Goal: Task Accomplishment & Management: Manage account settings

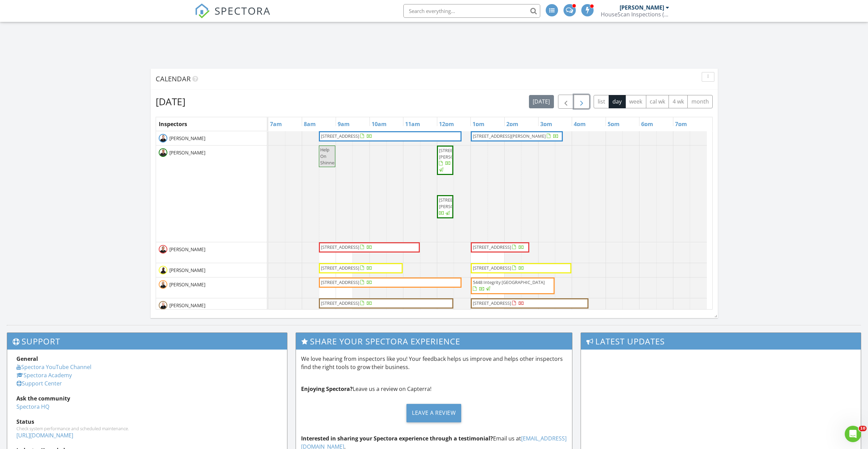
click at [580, 102] on span "button" at bounding box center [581, 102] width 8 height 8
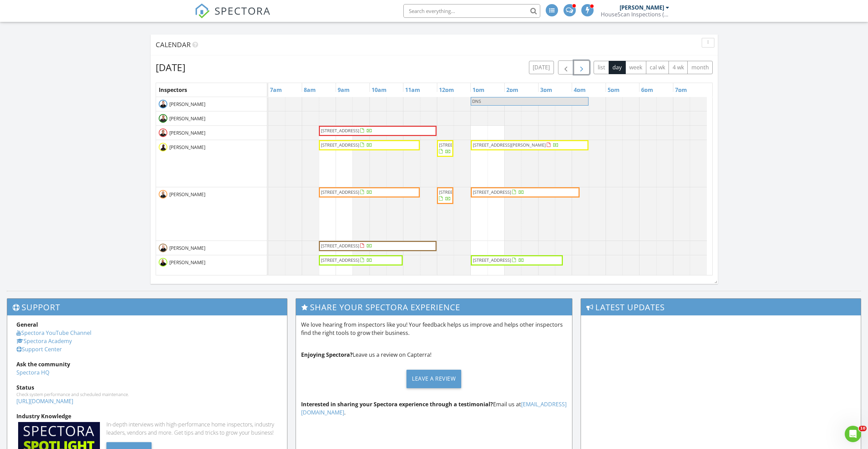
click at [576, 69] on button "button" at bounding box center [582, 68] width 16 height 14
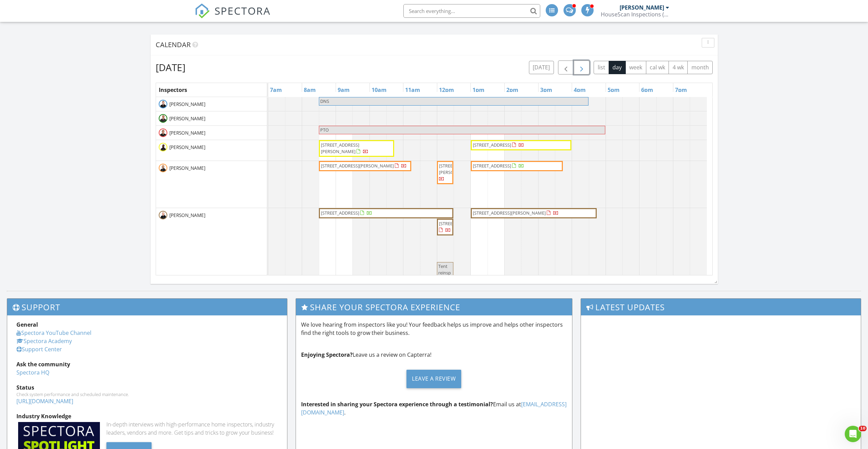
click at [585, 70] on span "button" at bounding box center [581, 68] width 8 height 8
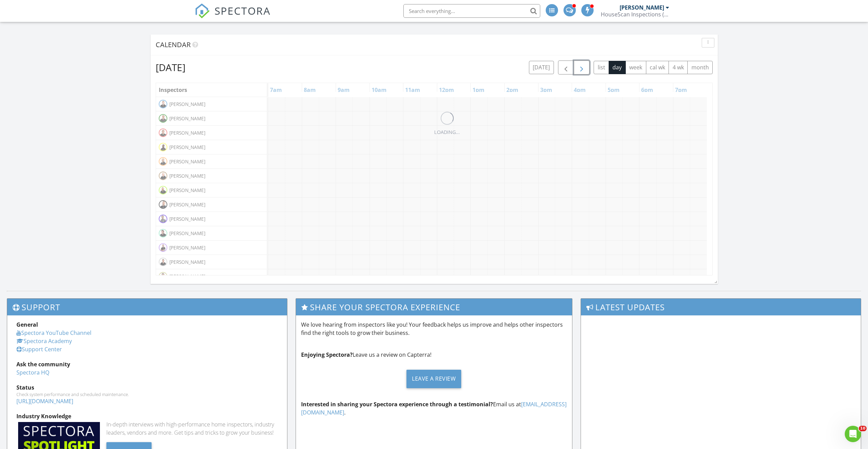
click at [585, 70] on span "button" at bounding box center [581, 68] width 8 height 8
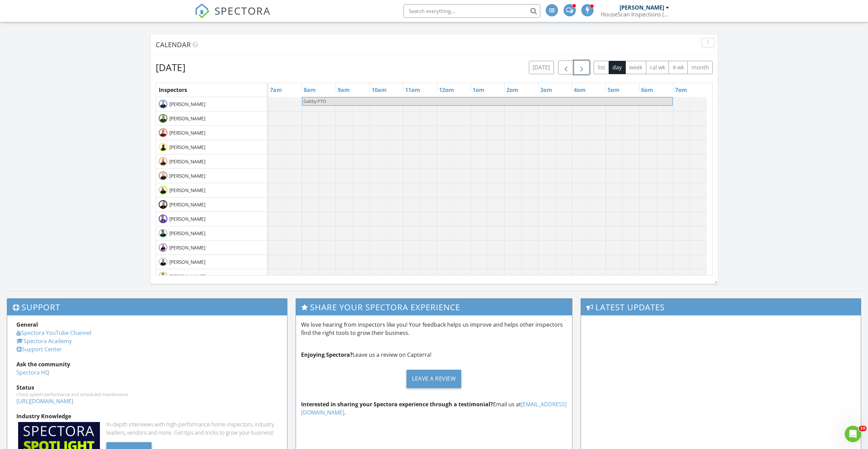
click at [585, 70] on span "button" at bounding box center [581, 68] width 8 height 8
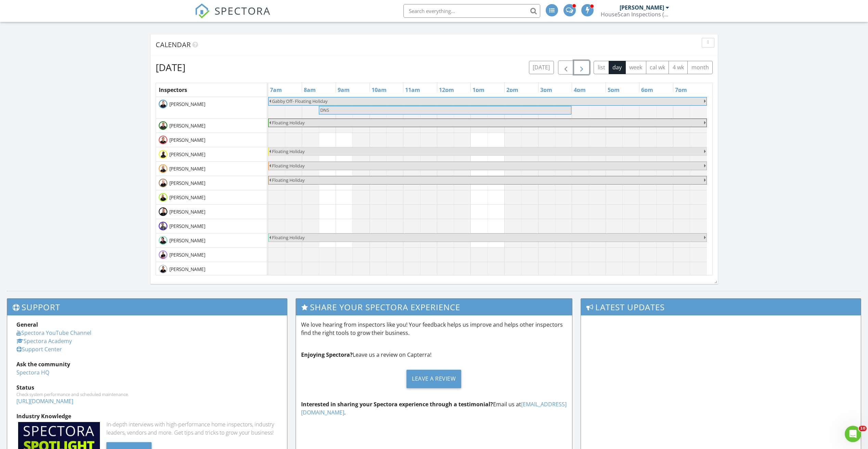
click at [580, 66] on span "button" at bounding box center [581, 68] width 8 height 8
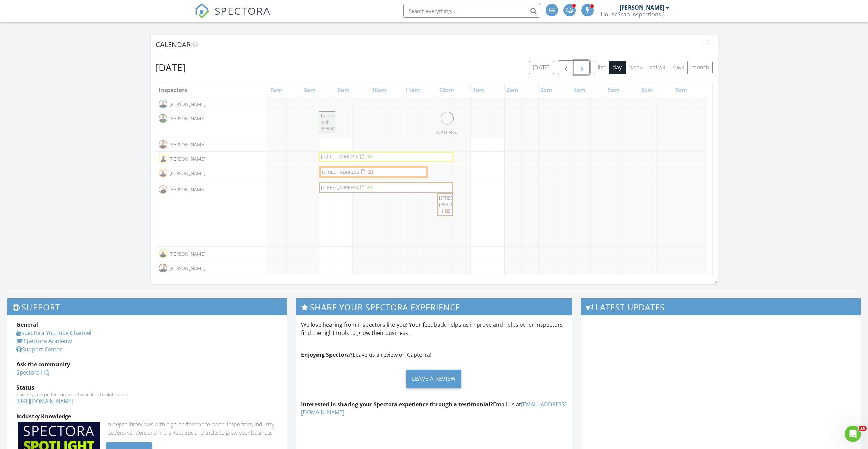
click at [580, 66] on span "button" at bounding box center [581, 68] width 8 height 8
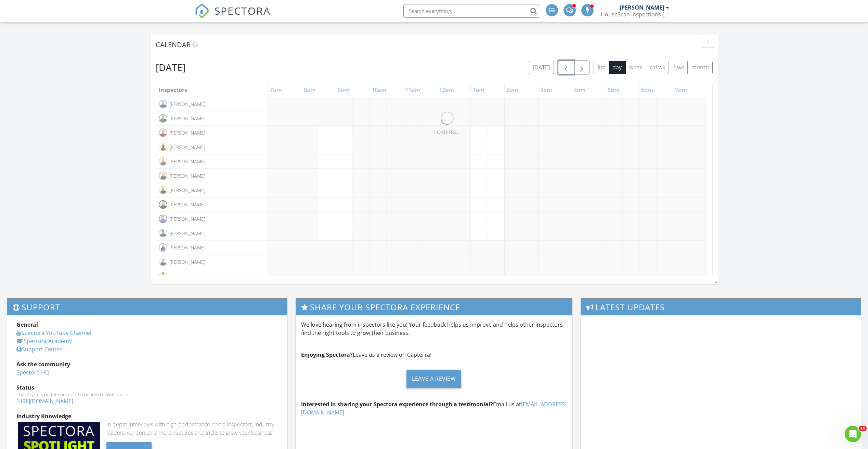
click at [565, 68] on span "button" at bounding box center [566, 68] width 8 height 8
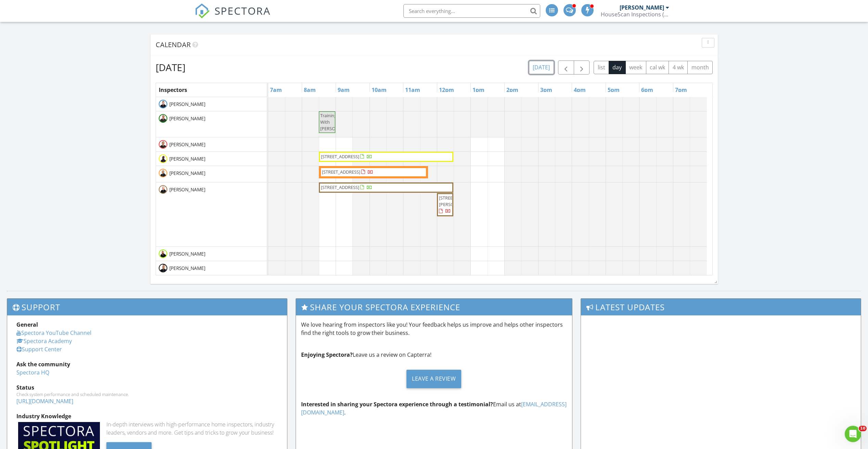
click at [546, 67] on button "today" at bounding box center [541, 67] width 25 height 13
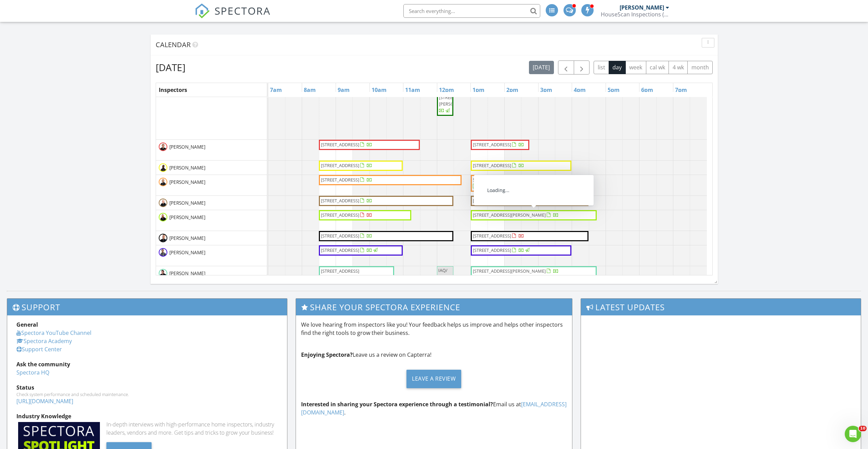
click at [514, 216] on span "2412 Cobble Creek Ct , Fleming Island 32003" at bounding box center [509, 215] width 73 height 6
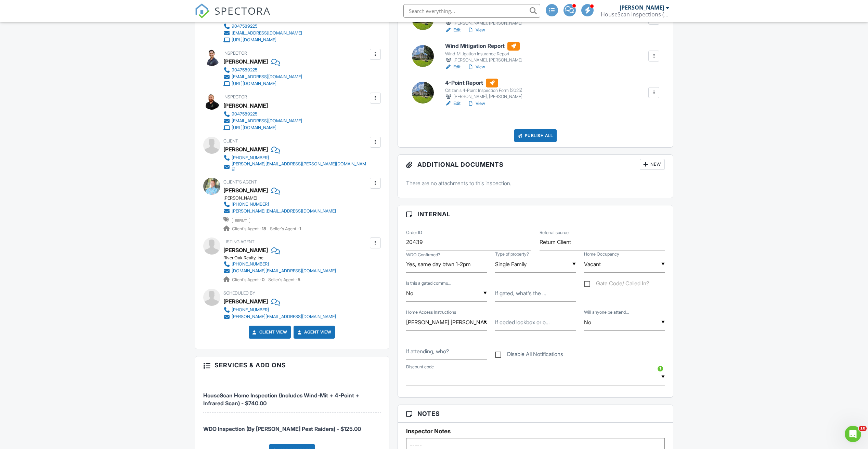
scroll to position [68, 0]
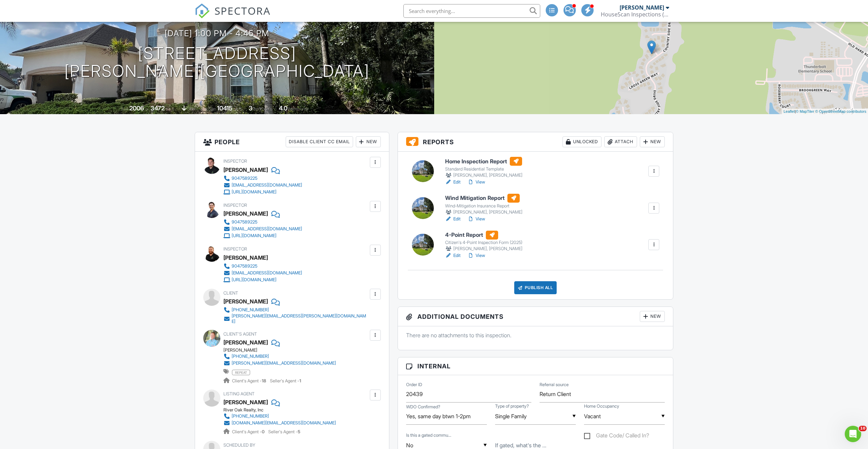
click at [481, 256] on link "View" at bounding box center [476, 255] width 18 height 7
drag, startPoint x: 0, startPoint y: 0, endPoint x: 482, endPoint y: 257, distance: 546.3
click at [482, 257] on link "View" at bounding box center [476, 255] width 18 height 7
click at [477, 180] on link "View" at bounding box center [476, 182] width 18 height 7
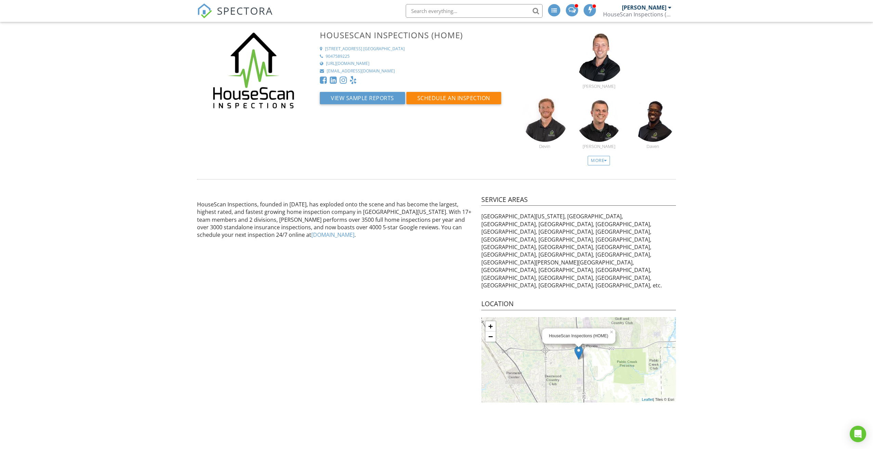
click at [248, 16] on span "SPECTORA" at bounding box center [245, 10] width 56 height 14
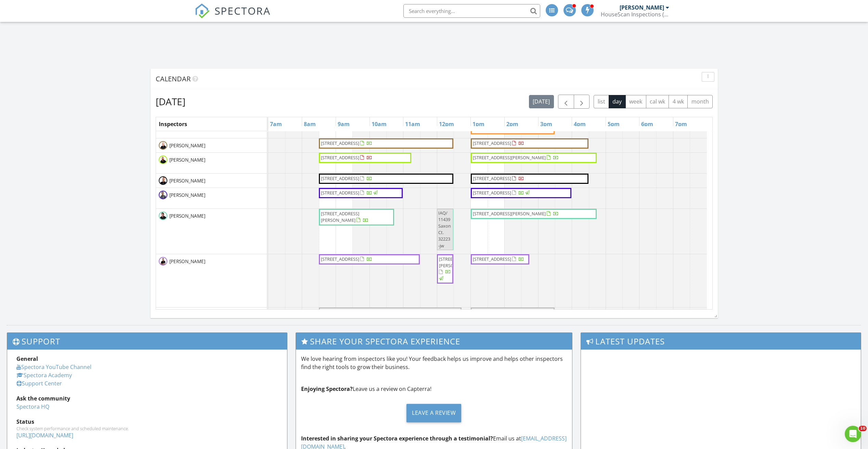
scroll to position [112, 0]
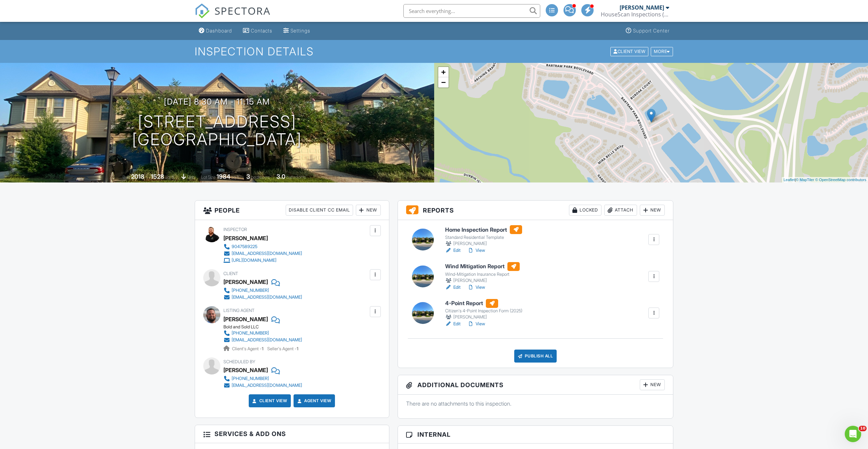
click at [482, 326] on link "View" at bounding box center [476, 324] width 18 height 7
click at [483, 251] on link "View" at bounding box center [476, 250] width 18 height 7
click at [480, 324] on link "View" at bounding box center [476, 324] width 18 height 7
click at [223, 12] on span "SPECTORA" at bounding box center [242, 10] width 56 height 14
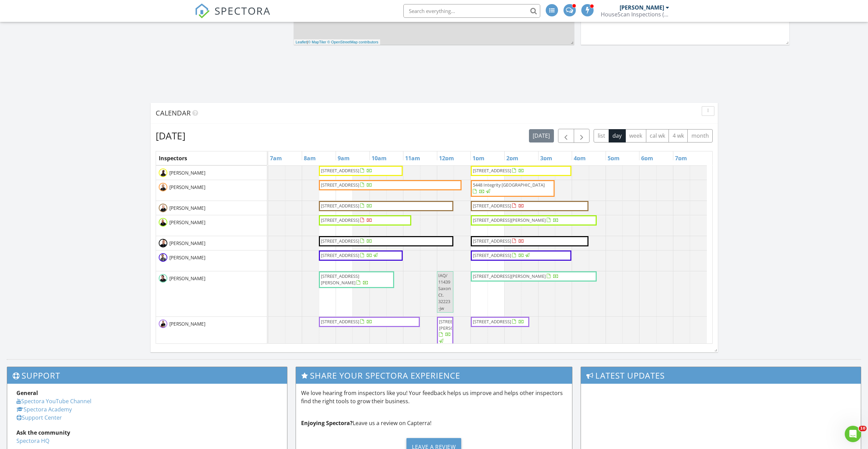
scroll to position [137, 0]
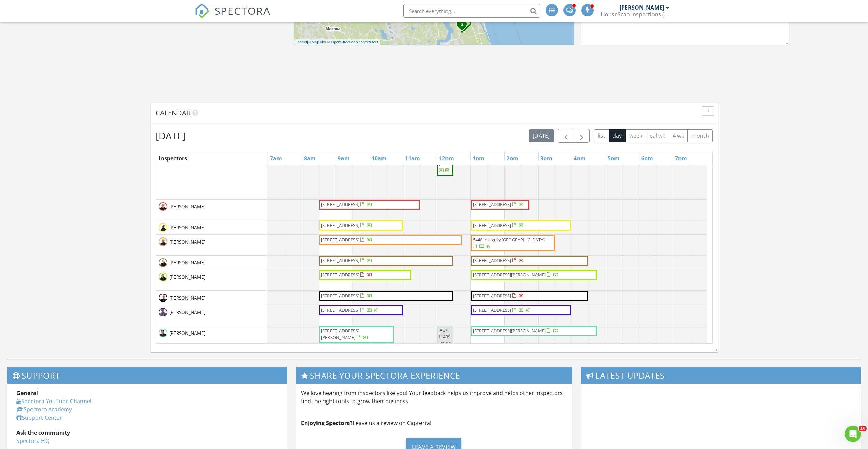
scroll to position [137, 0]
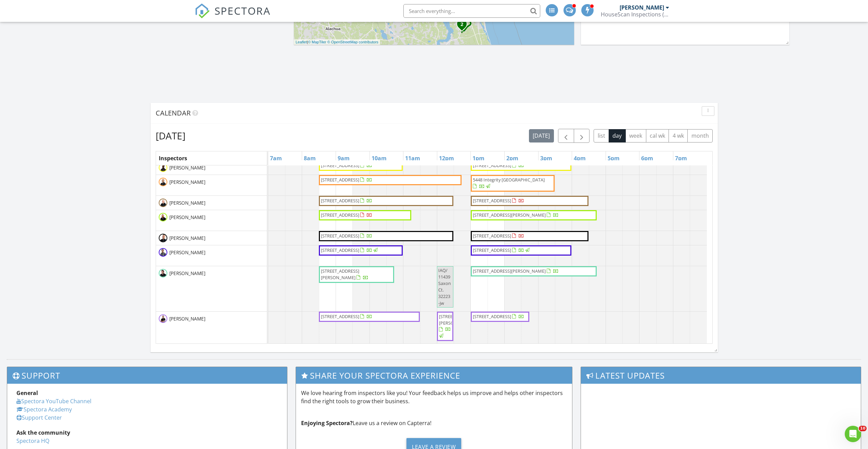
click at [368, 219] on span "7005 Berrybrook Dr, Jacksonville 32258" at bounding box center [346, 215] width 53 height 7
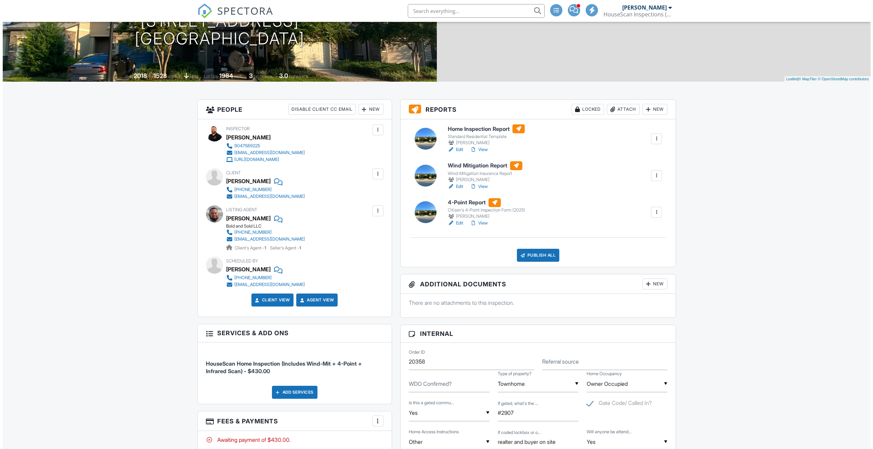
scroll to position [103, 0]
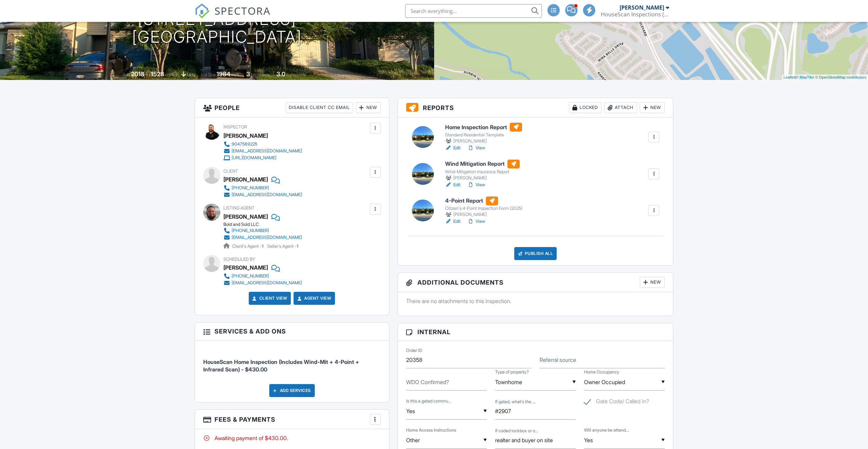
click at [546, 257] on div "Publish All" at bounding box center [535, 253] width 43 height 13
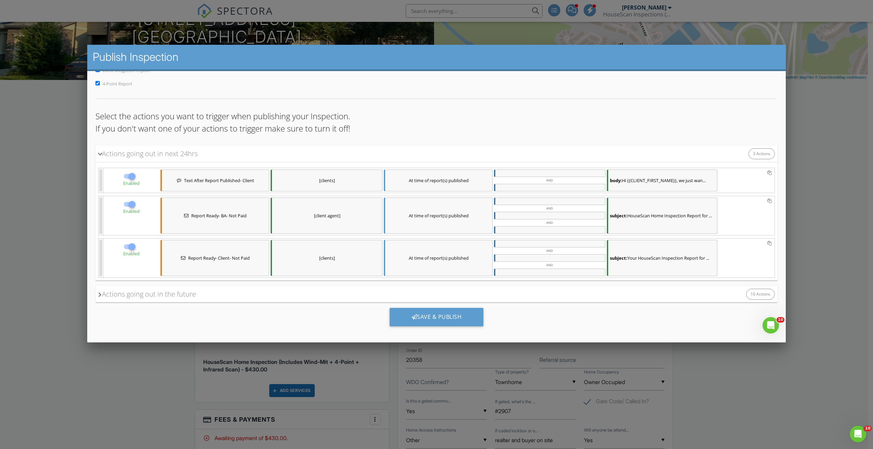
scroll to position [45, 0]
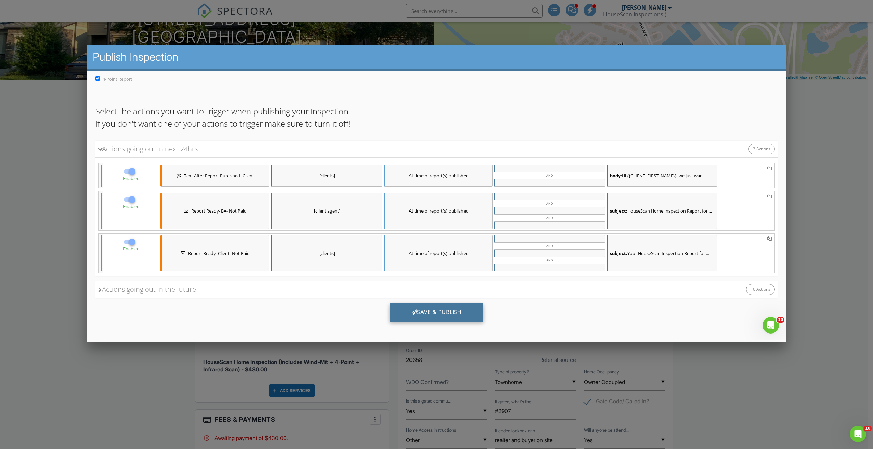
click at [466, 310] on div "Save & Publish" at bounding box center [437, 312] width 94 height 18
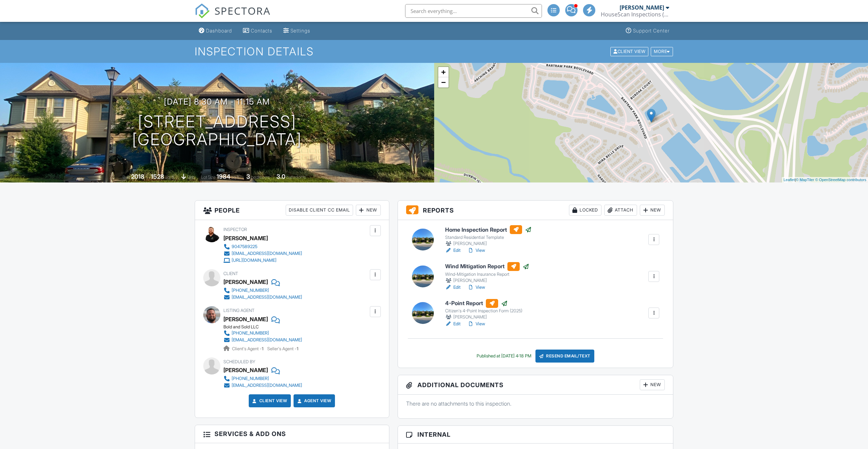
click at [258, 14] on span "SPECTORA" at bounding box center [242, 10] width 56 height 14
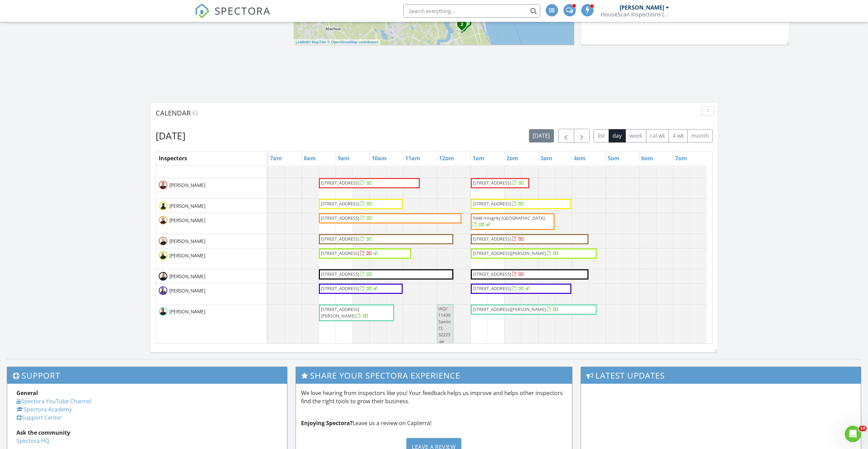
scroll to position [137, 0]
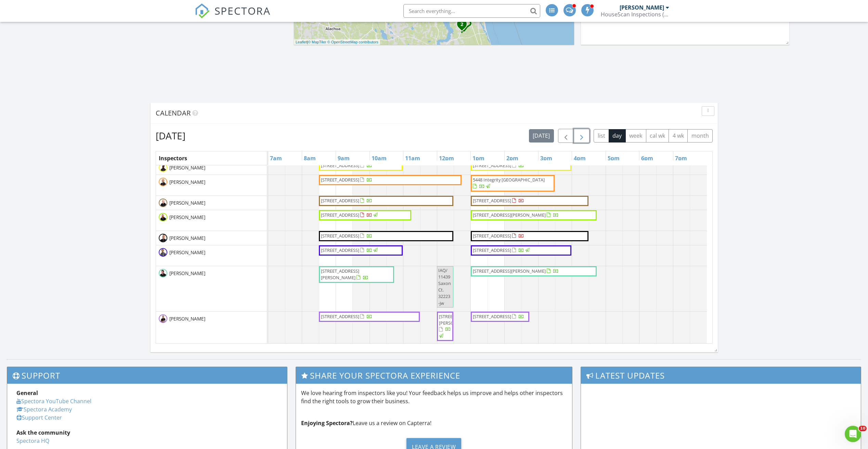
click at [579, 142] on button "button" at bounding box center [582, 136] width 16 height 14
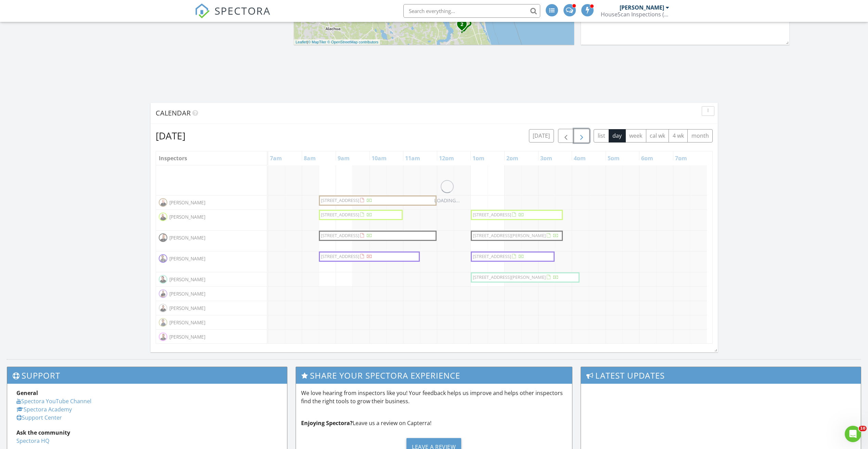
scroll to position [114, 0]
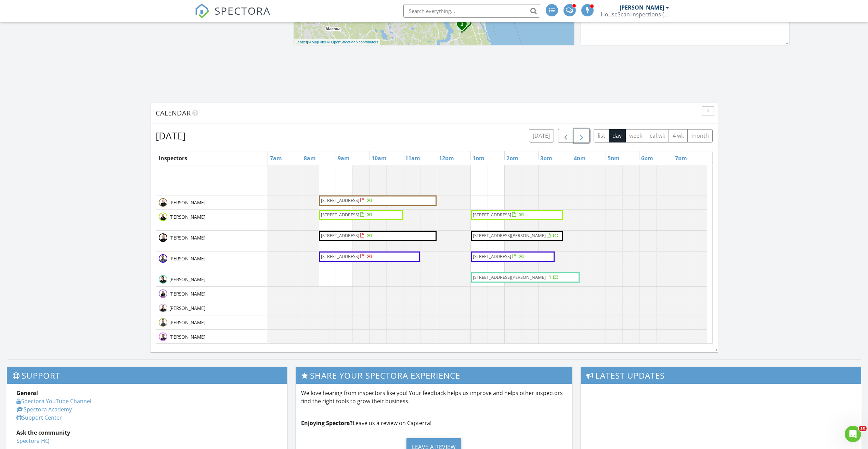
click at [579, 140] on span "button" at bounding box center [581, 136] width 8 height 8
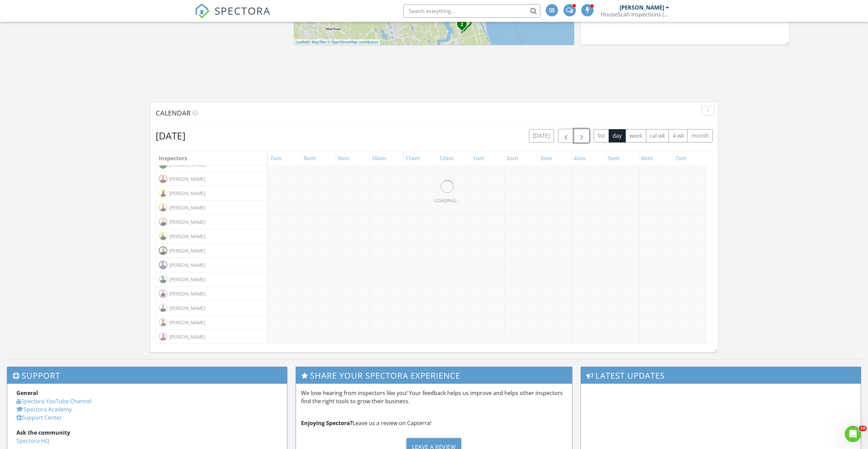
scroll to position [22, 0]
click at [579, 140] on span "button" at bounding box center [581, 136] width 8 height 8
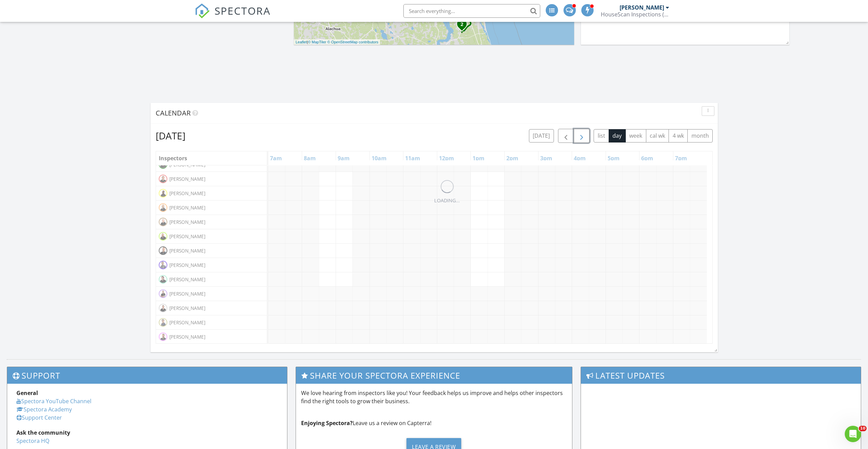
scroll to position [62, 0]
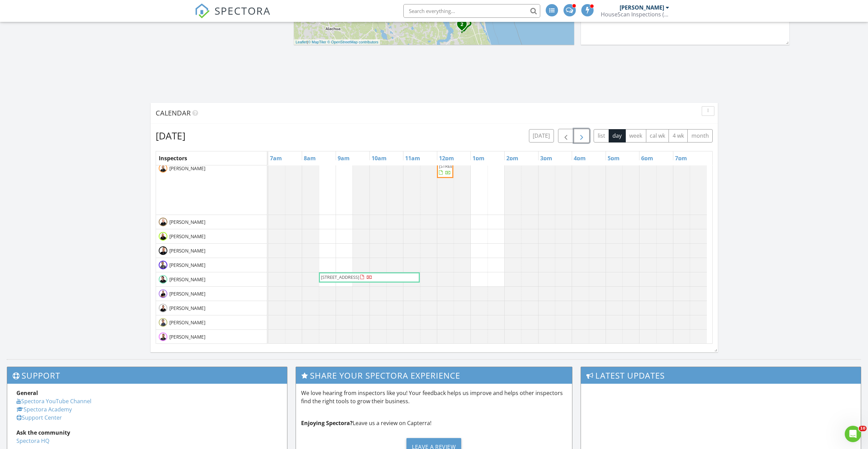
click at [579, 140] on span "button" at bounding box center [581, 136] width 8 height 8
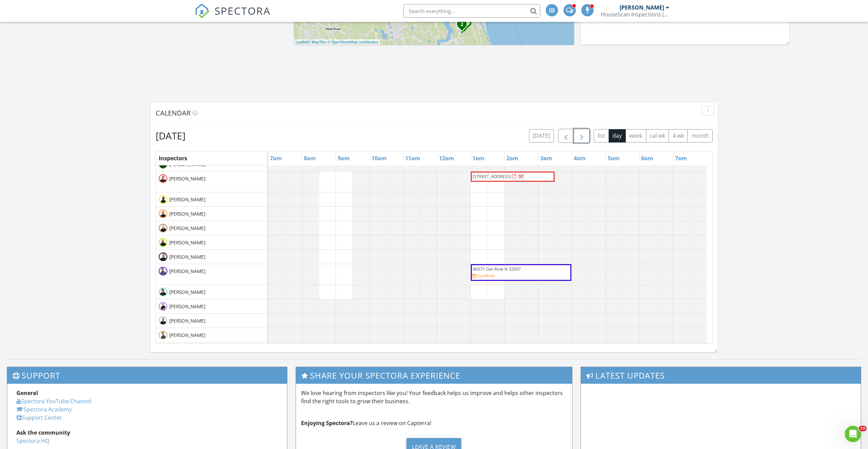
scroll to position [0, 0]
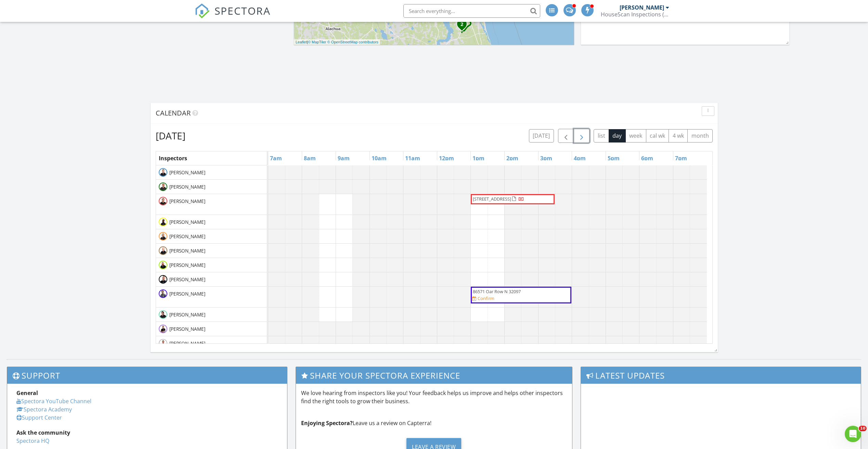
click at [523, 300] on div "86571 Oar Row N 32097 Confirm" at bounding box center [521, 295] width 98 height 13
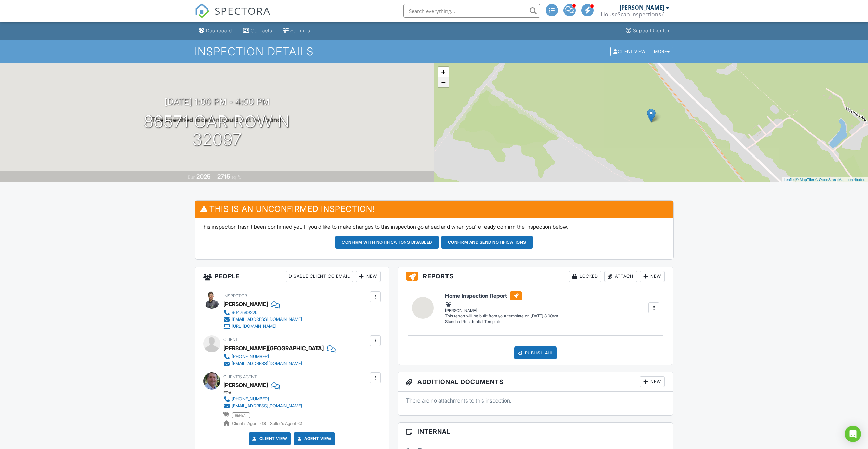
click at [446, 84] on link "−" at bounding box center [443, 82] width 10 height 10
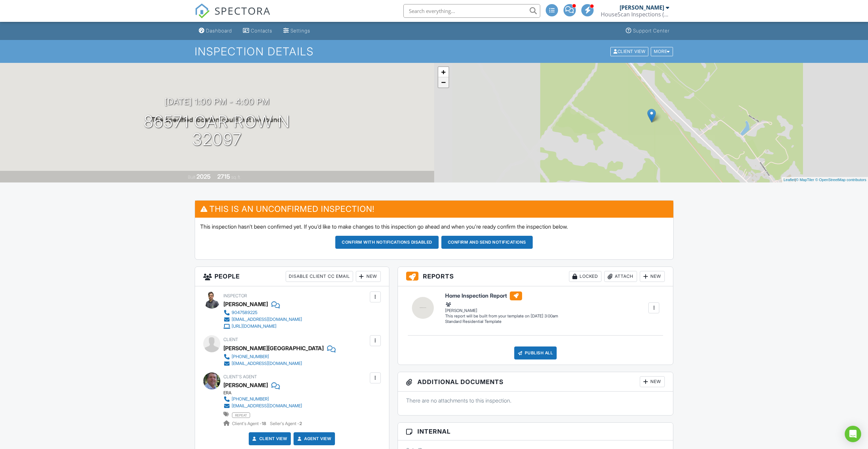
click at [446, 84] on link "−" at bounding box center [443, 82] width 10 height 10
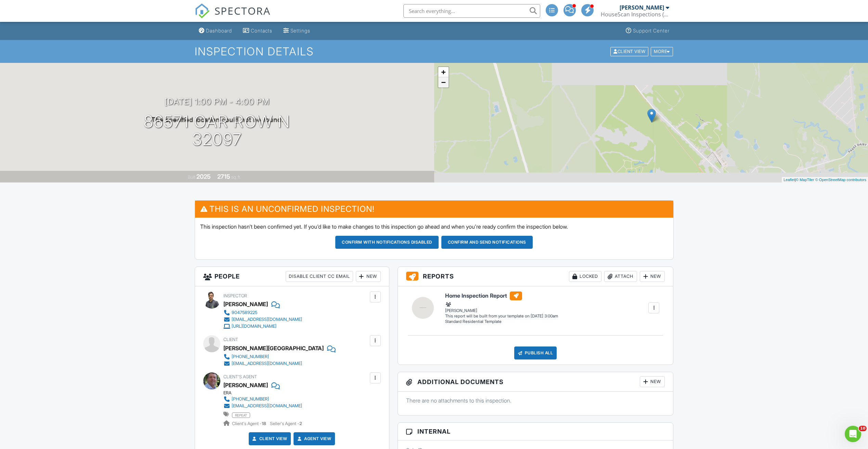
click at [446, 84] on link "−" at bounding box center [443, 82] width 10 height 10
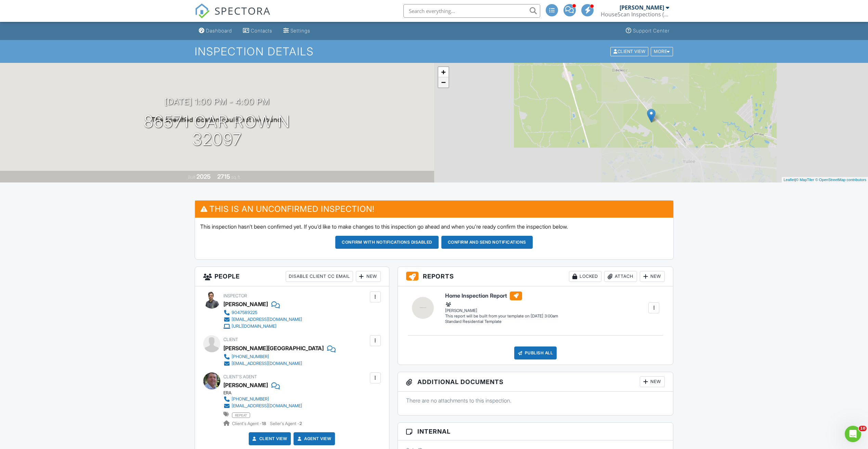
click at [446, 84] on link "−" at bounding box center [443, 82] width 10 height 10
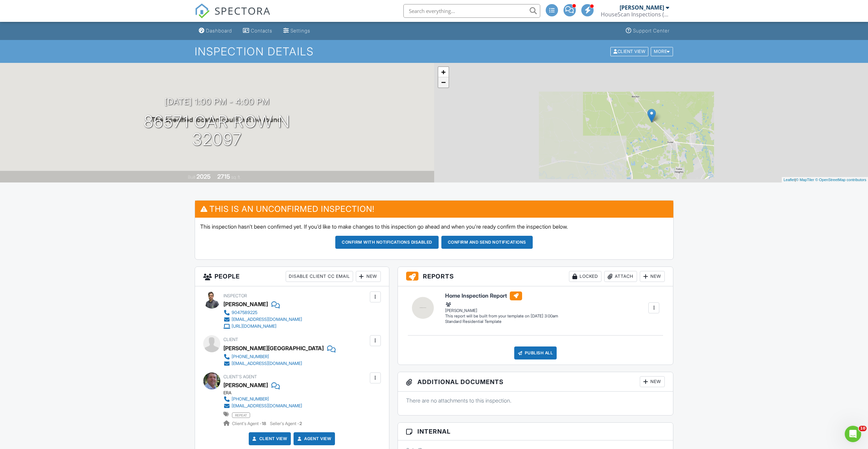
click at [446, 84] on link "−" at bounding box center [443, 82] width 10 height 10
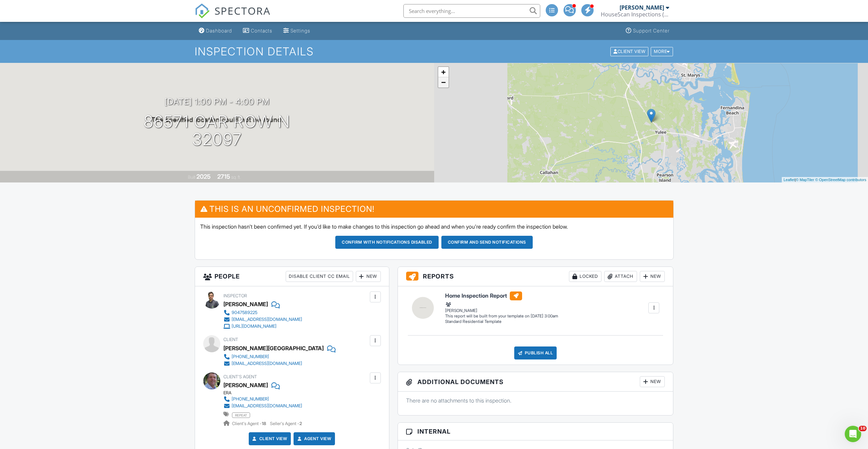
click at [446, 84] on link "−" at bounding box center [443, 82] width 10 height 10
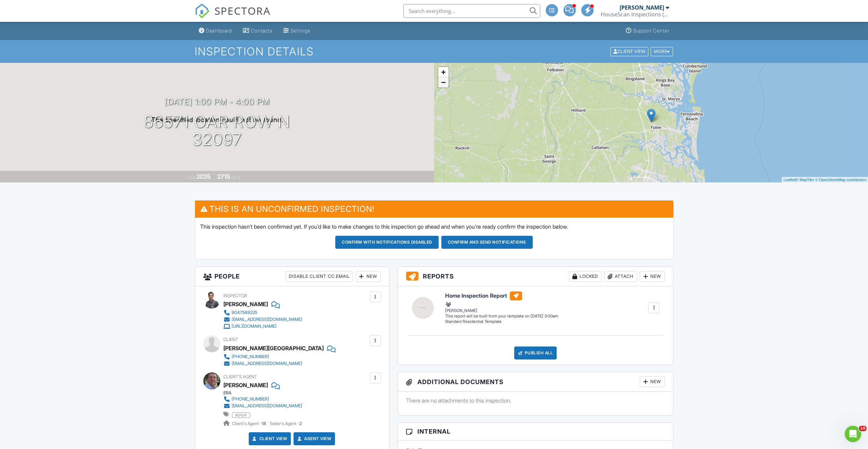
click at [446, 84] on link "−" at bounding box center [443, 82] width 10 height 10
